Goal: Task Accomplishment & Management: Use online tool/utility

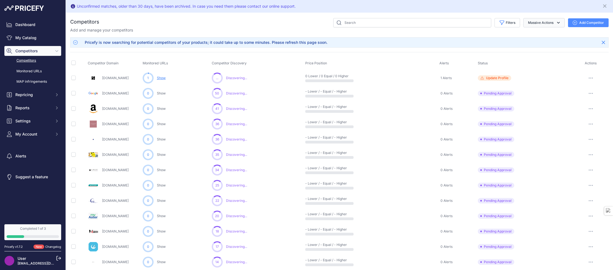
click at [535, 23] on button "Massive Actions" at bounding box center [543, 22] width 41 height 9
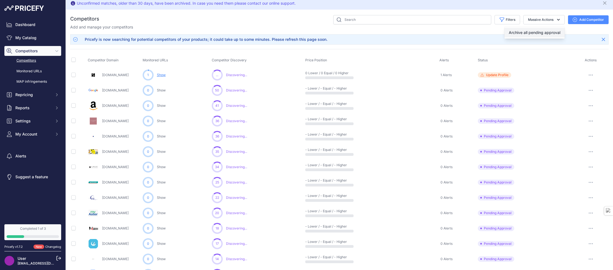
scroll to position [4, 0]
click at [535, 33] on span "Archive all pending approval" at bounding box center [535, 32] width 52 height 5
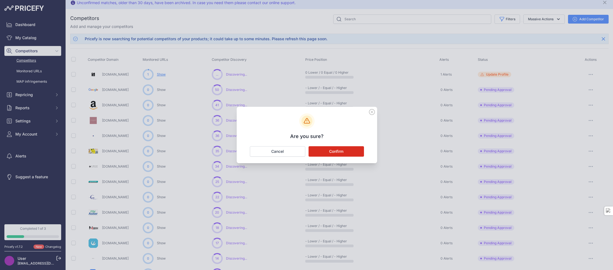
click at [373, 112] on icon at bounding box center [372, 112] width 6 height 6
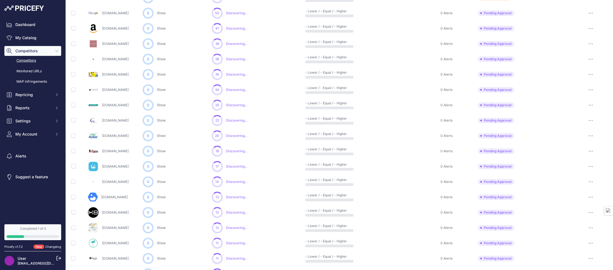
scroll to position [0, 0]
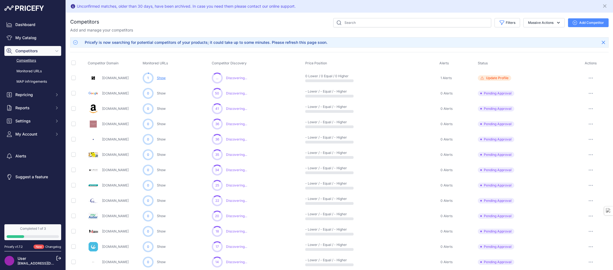
click at [33, 60] on link "Competitors" at bounding box center [32, 61] width 57 height 10
click at [36, 72] on link "Monitored URLs" at bounding box center [32, 72] width 57 height 10
click at [34, 71] on link "Monitored URLs" at bounding box center [32, 72] width 57 height 10
